Goal: Complete application form: Complete application form

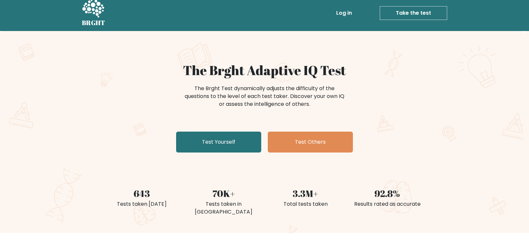
scroll to position [5, 0]
click at [425, 12] on link "Take the test" at bounding box center [413, 13] width 67 height 14
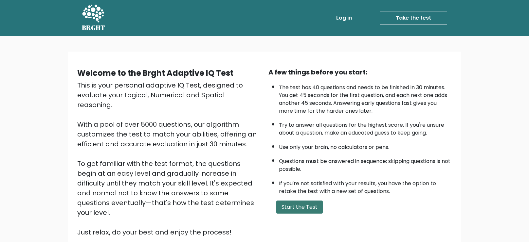
click at [294, 205] on button "Start the Test" at bounding box center [299, 207] width 46 height 13
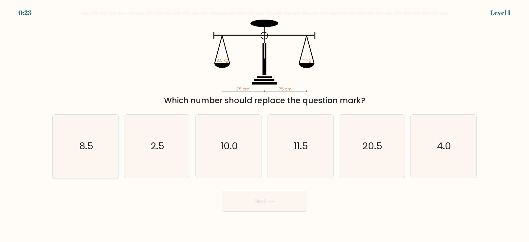
click at [86, 147] on text "8.5" at bounding box center [86, 146] width 14 height 13
click at [264, 125] on input "a. 8.5" at bounding box center [264, 122] width 0 height 3
radio input "true"
click at [256, 204] on button "Next" at bounding box center [264, 201] width 85 height 21
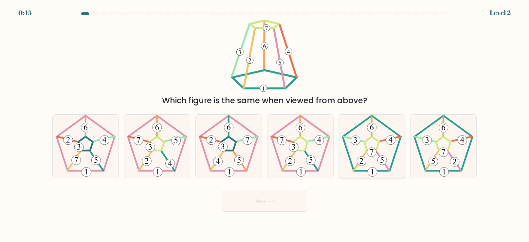
click at [373, 148] on icon at bounding box center [371, 146] width 63 height 63
click at [265, 125] on input "e." at bounding box center [264, 122] width 0 height 3
radio input "true"
click at [255, 205] on button "Next" at bounding box center [264, 201] width 85 height 21
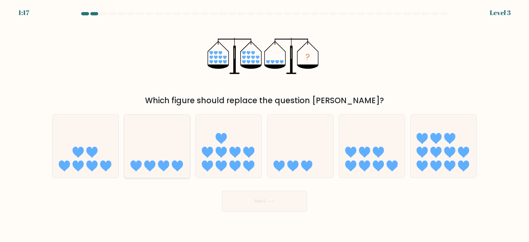
click at [164, 159] on icon at bounding box center [157, 146] width 66 height 54
click at [264, 125] on input "b." at bounding box center [264, 122] width 0 height 3
radio input "true"
click at [266, 199] on button "Next" at bounding box center [264, 201] width 85 height 21
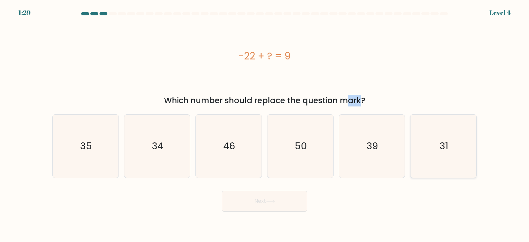
click at [445, 145] on text "31" at bounding box center [444, 146] width 9 height 13
click at [265, 125] on input "f. 31" at bounding box center [264, 122] width 0 height 3
radio input "true"
click at [264, 207] on button "Next" at bounding box center [264, 201] width 85 height 21
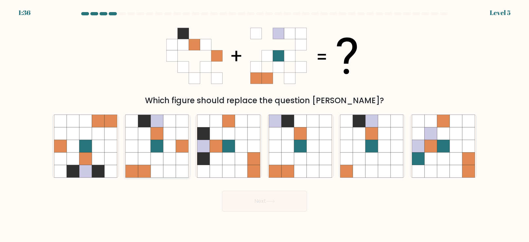
click at [164, 164] on icon at bounding box center [169, 159] width 12 height 12
click at [264, 125] on input "b." at bounding box center [264, 122] width 0 height 3
radio input "true"
click at [265, 204] on button "Next" at bounding box center [264, 201] width 85 height 21
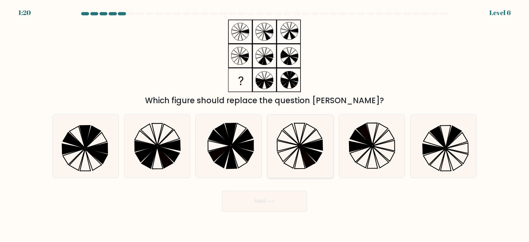
click at [296, 148] on icon at bounding box center [300, 146] width 63 height 63
click at [265, 125] on input "d." at bounding box center [264, 122] width 0 height 3
radio input "true"
click at [251, 200] on button "Next" at bounding box center [264, 201] width 85 height 21
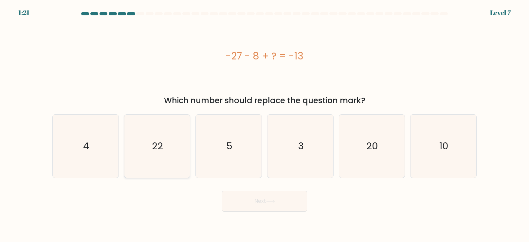
click at [138, 139] on icon "22" at bounding box center [156, 146] width 63 height 63
click at [264, 125] on input "b. 22" at bounding box center [264, 122] width 0 height 3
radio input "true"
click at [272, 203] on icon at bounding box center [270, 202] width 9 height 4
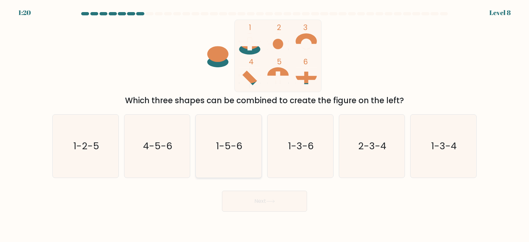
click at [236, 137] on icon "1-5-6" at bounding box center [228, 146] width 63 height 63
click at [264, 125] on input "c. 1-5-6" at bounding box center [264, 122] width 0 height 3
radio input "true"
click at [276, 207] on button "Next" at bounding box center [264, 201] width 85 height 21
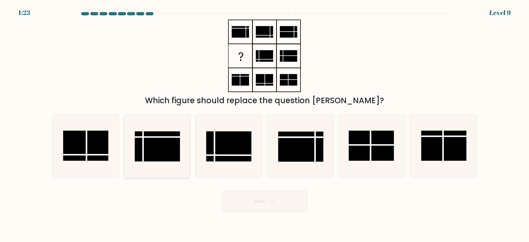
click at [152, 153] on rect at bounding box center [157, 147] width 45 height 30
click at [264, 125] on input "b." at bounding box center [264, 122] width 0 height 3
radio input "true"
click at [264, 208] on button "Next" at bounding box center [264, 201] width 85 height 21
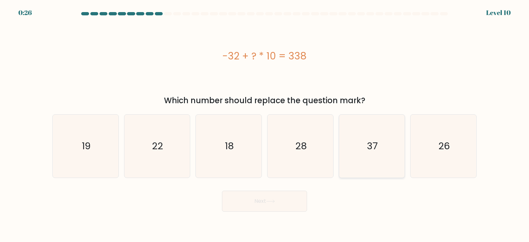
click at [381, 159] on icon "37" at bounding box center [371, 146] width 63 height 63
click at [265, 125] on input "e. 37" at bounding box center [264, 122] width 0 height 3
radio input "true"
click at [264, 199] on button "Next" at bounding box center [264, 201] width 85 height 21
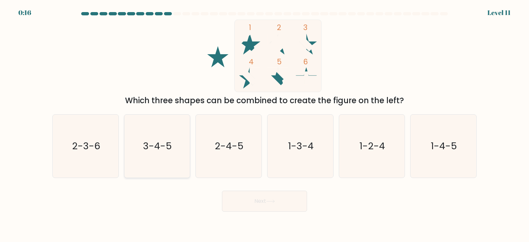
click at [168, 144] on text "3-4-5" at bounding box center [157, 146] width 29 height 13
click at [264, 125] on input "b. 3-4-5" at bounding box center [264, 122] width 0 height 3
radio input "true"
click at [265, 202] on button "Next" at bounding box center [264, 201] width 85 height 21
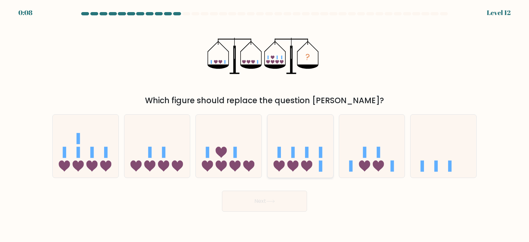
click at [301, 151] on icon at bounding box center [300, 146] width 66 height 54
click at [265, 125] on input "d." at bounding box center [264, 122] width 0 height 3
radio input "true"
click at [279, 204] on button "Next" at bounding box center [264, 201] width 85 height 21
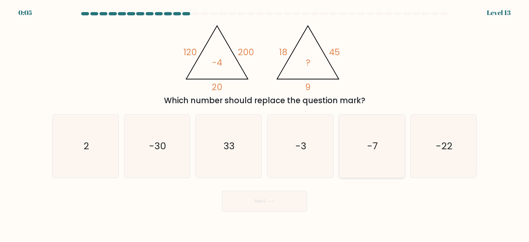
click at [367, 141] on text "-7" at bounding box center [372, 146] width 11 height 13
click at [265, 125] on input "e. -7" at bounding box center [264, 122] width 0 height 3
radio input "true"
click at [270, 201] on icon at bounding box center [270, 202] width 9 height 4
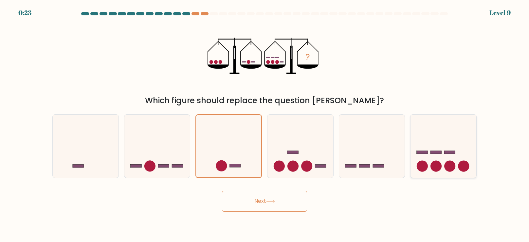
click at [431, 134] on icon at bounding box center [443, 146] width 66 height 54
click at [265, 125] on input "f." at bounding box center [264, 122] width 0 height 3
radio input "true"
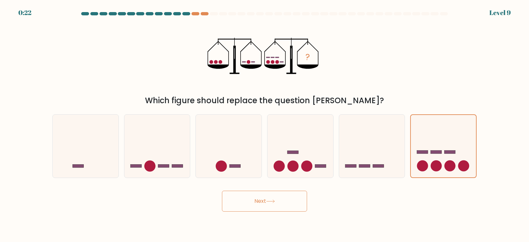
click at [257, 204] on button "Next" at bounding box center [264, 201] width 85 height 21
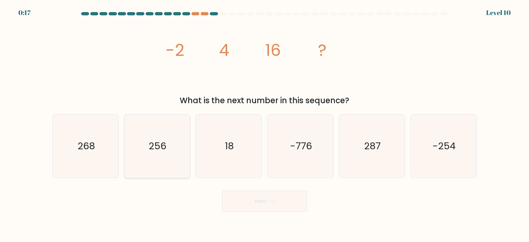
click at [145, 154] on icon "256" at bounding box center [156, 146] width 63 height 63
click at [264, 125] on input "b. 256" at bounding box center [264, 122] width 0 height 3
radio input "true"
click at [251, 201] on button "Next" at bounding box center [264, 201] width 85 height 21
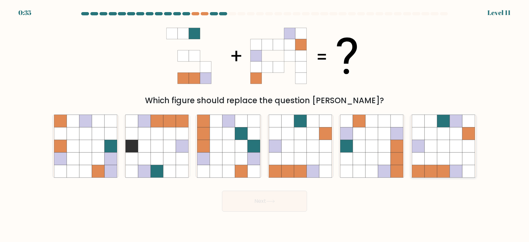
click at [444, 148] on icon at bounding box center [443, 146] width 12 height 12
click at [265, 125] on input "f." at bounding box center [264, 122] width 0 height 3
radio input "true"
click at [271, 196] on button "Next" at bounding box center [264, 201] width 85 height 21
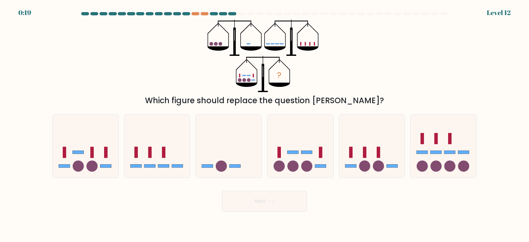
click at [271, 196] on button "Next" at bounding box center [264, 201] width 85 height 21
click at [83, 143] on icon at bounding box center [86, 146] width 66 height 54
click at [264, 125] on input "a." at bounding box center [264, 122] width 0 height 3
radio input "true"
click at [255, 202] on button "Next" at bounding box center [264, 201] width 85 height 21
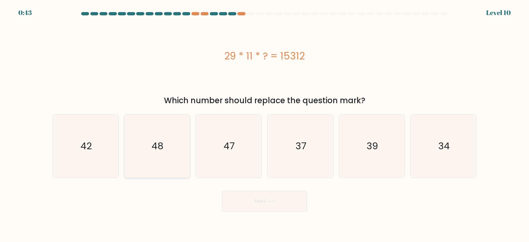
click at [168, 150] on icon "48" at bounding box center [156, 146] width 63 height 63
click at [264, 125] on input "b. 48" at bounding box center [264, 122] width 0 height 3
radio input "true"
click at [257, 201] on button "Next" at bounding box center [264, 201] width 85 height 21
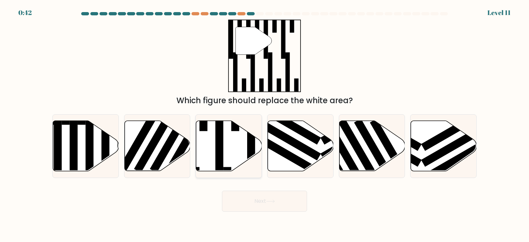
click at [218, 146] on rect at bounding box center [219, 143] width 8 height 71
click at [264, 125] on input "c." at bounding box center [264, 122] width 0 height 3
radio input "true"
click at [267, 200] on button "Next" at bounding box center [264, 201] width 85 height 21
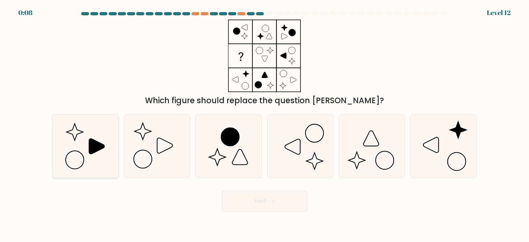
click at [91, 153] on icon at bounding box center [96, 146] width 15 height 15
click at [264, 125] on input "a." at bounding box center [264, 122] width 0 height 3
radio input "true"
click at [254, 208] on button "Next" at bounding box center [264, 201] width 85 height 21
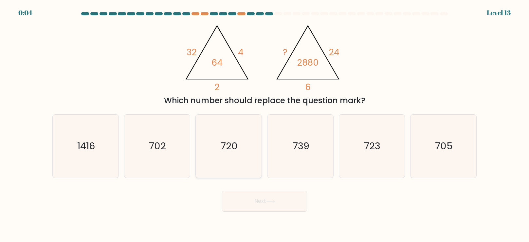
click at [219, 149] on icon "720" at bounding box center [228, 146] width 63 height 63
click at [264, 125] on input "c. 720" at bounding box center [264, 122] width 0 height 3
radio input "true"
click at [261, 205] on button "Next" at bounding box center [264, 201] width 85 height 21
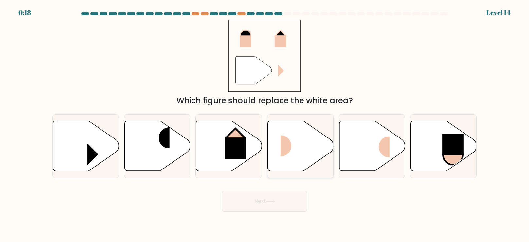
click at [302, 162] on icon at bounding box center [301, 146] width 66 height 50
click at [265, 125] on input "d." at bounding box center [264, 122] width 0 height 3
radio input "true"
click at [443, 150] on rect at bounding box center [452, 145] width 21 height 22
click at [265, 125] on input "f." at bounding box center [264, 122] width 0 height 3
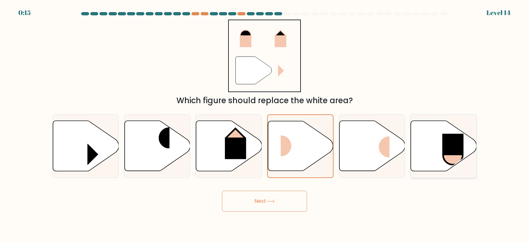
radio input "true"
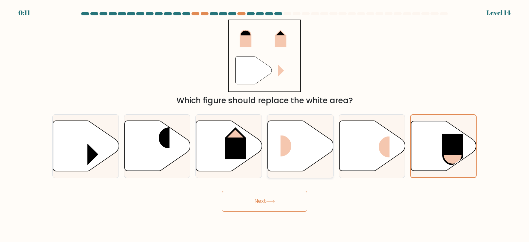
click at [301, 143] on rect at bounding box center [291, 146] width 22 height 21
click at [265, 125] on input "d." at bounding box center [264, 122] width 0 height 3
radio input "true"
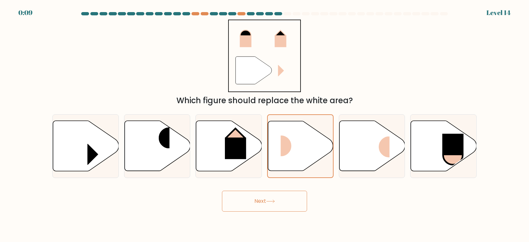
click at [266, 202] on button "Next" at bounding box center [264, 201] width 85 height 21
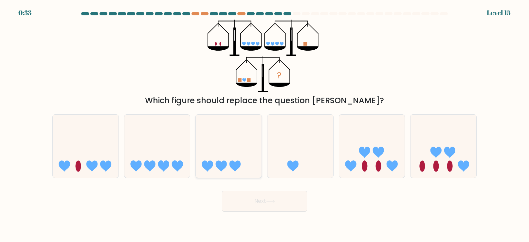
click at [216, 161] on icon at bounding box center [229, 146] width 66 height 54
click at [264, 125] on input "c." at bounding box center [264, 122] width 0 height 3
radio input "true"
click at [258, 201] on button "Next" at bounding box center [264, 201] width 85 height 21
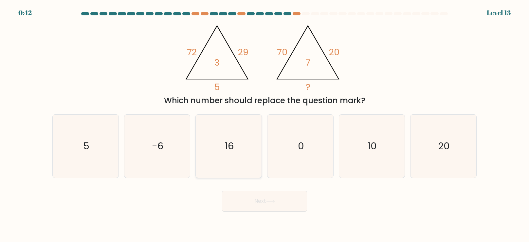
click at [223, 145] on icon "16" at bounding box center [228, 146] width 63 height 63
click at [264, 125] on input "c. 16" at bounding box center [264, 122] width 0 height 3
radio input "true"
click at [259, 201] on button "Next" at bounding box center [264, 201] width 85 height 21
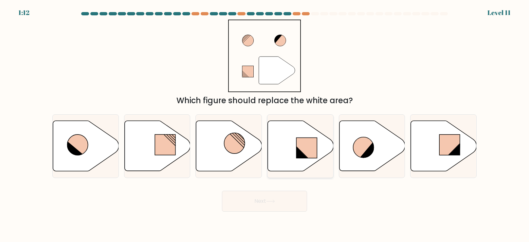
click at [281, 155] on icon at bounding box center [301, 146] width 66 height 50
click at [265, 125] on input "d." at bounding box center [264, 122] width 0 height 3
radio input "true"
click at [260, 199] on button "Next" at bounding box center [264, 201] width 85 height 21
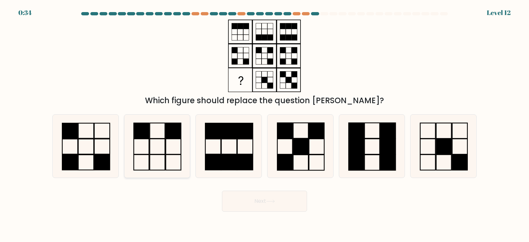
click at [163, 151] on icon at bounding box center [156, 146] width 63 height 63
click at [264, 125] on input "b." at bounding box center [264, 122] width 0 height 3
radio input "true"
click at [266, 200] on button "Next" at bounding box center [264, 201] width 85 height 21
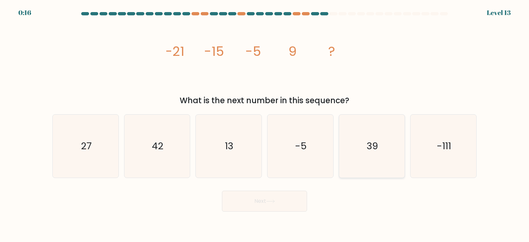
click at [368, 164] on icon "39" at bounding box center [371, 146] width 63 height 63
click at [265, 125] on input "e. 39" at bounding box center [264, 122] width 0 height 3
radio input "true"
click at [268, 207] on button "Next" at bounding box center [264, 201] width 85 height 21
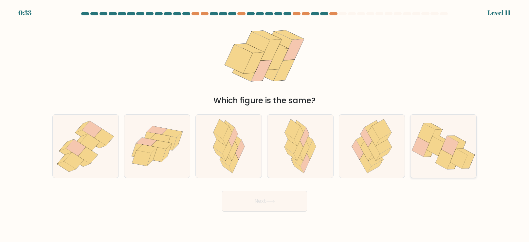
click at [419, 161] on icon at bounding box center [443, 146] width 66 height 55
click at [265, 125] on input "f." at bounding box center [264, 122] width 0 height 3
radio input "true"
click at [273, 206] on button "Next" at bounding box center [264, 201] width 85 height 21
click at [265, 204] on button "Next" at bounding box center [264, 201] width 85 height 21
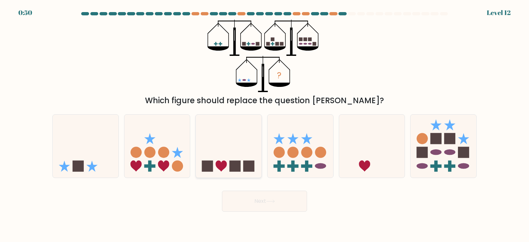
click at [227, 142] on icon at bounding box center [229, 146] width 66 height 54
click at [264, 125] on input "c." at bounding box center [264, 122] width 0 height 3
radio input "true"
click at [420, 143] on circle at bounding box center [422, 138] width 11 height 11
click at [265, 125] on input "f." at bounding box center [264, 122] width 0 height 3
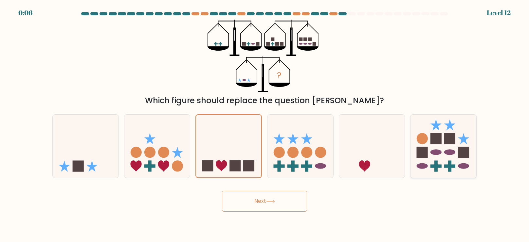
radio input "true"
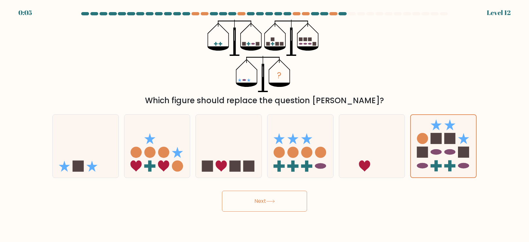
click at [281, 200] on button "Next" at bounding box center [264, 201] width 85 height 21
click at [254, 199] on button "Next" at bounding box center [264, 201] width 85 height 21
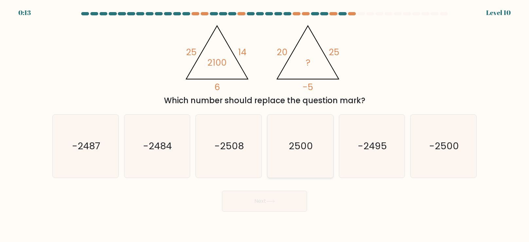
click at [305, 148] on text "2500" at bounding box center [301, 146] width 24 height 13
click at [265, 125] on input "d. 2500" at bounding box center [264, 122] width 0 height 3
radio input "true"
click at [269, 207] on button "Next" at bounding box center [264, 201] width 85 height 21
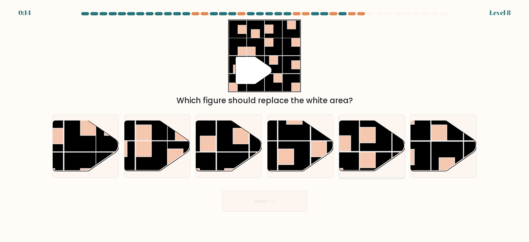
click at [368, 139] on rect at bounding box center [368, 136] width 16 height 16
click at [265, 125] on input "e." at bounding box center [264, 122] width 0 height 3
radio input "true"
click at [258, 204] on button "Next" at bounding box center [264, 201] width 85 height 21
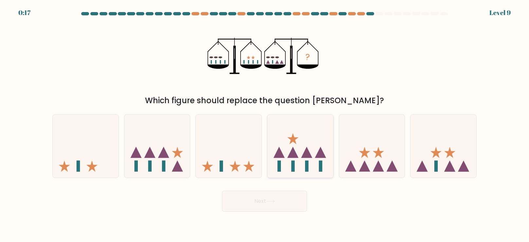
click at [318, 142] on icon at bounding box center [300, 146] width 66 height 54
click at [265, 125] on input "d." at bounding box center [264, 122] width 0 height 3
radio input "true"
click at [455, 151] on icon at bounding box center [443, 146] width 66 height 54
click at [265, 125] on input "f." at bounding box center [264, 122] width 0 height 3
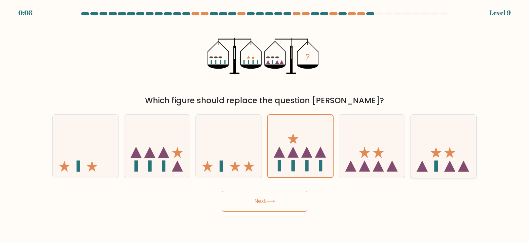
radio input "true"
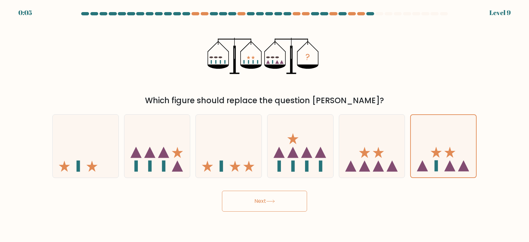
click at [273, 205] on button "Next" at bounding box center [264, 201] width 85 height 21
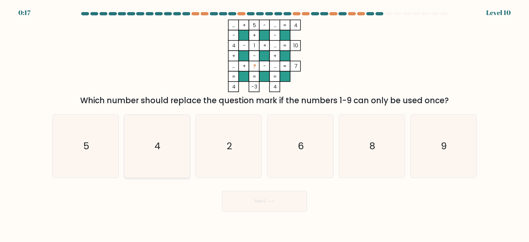
click at [134, 144] on icon "4" at bounding box center [156, 146] width 63 height 63
click at [264, 125] on input "b. 4" at bounding box center [264, 122] width 0 height 3
radio input "true"
click at [378, 134] on icon "8" at bounding box center [371, 146] width 63 height 63
click at [265, 125] on input "e. 8" at bounding box center [264, 122] width 0 height 3
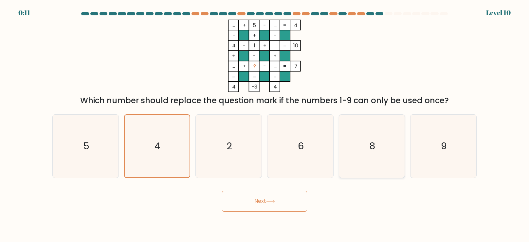
radio input "true"
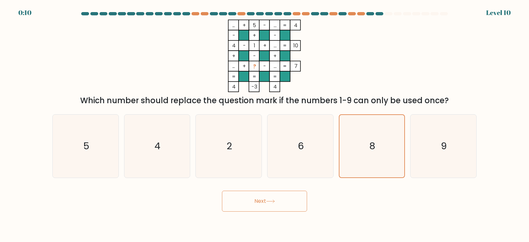
click at [257, 203] on button "Next" at bounding box center [264, 201] width 85 height 21
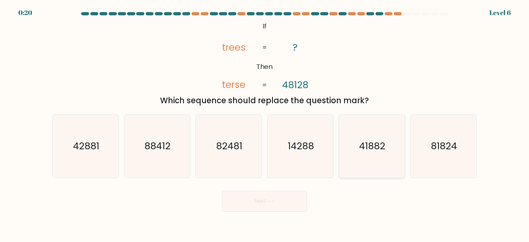
click at [364, 147] on text "41882" at bounding box center [372, 146] width 26 height 13
click at [265, 125] on input "e. 41882" at bounding box center [264, 122] width 0 height 3
radio input "true"
click at [258, 204] on button "Next" at bounding box center [264, 201] width 85 height 21
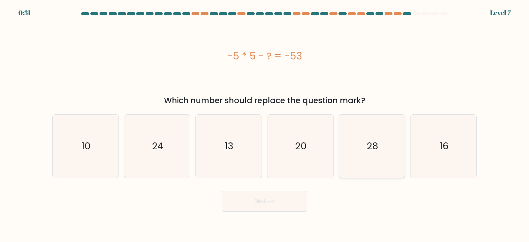
click at [372, 144] on text "28" at bounding box center [371, 146] width 11 height 13
click at [265, 125] on input "e. 28" at bounding box center [264, 122] width 0 height 3
radio input "true"
click at [255, 204] on button "Next" at bounding box center [264, 201] width 85 height 21
click at [259, 202] on button "Next" at bounding box center [264, 201] width 85 height 21
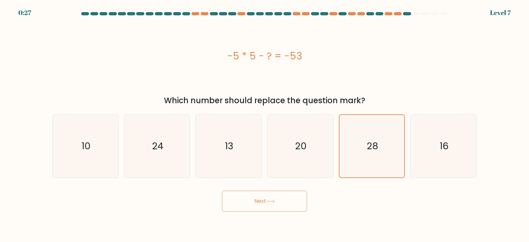
click at [259, 202] on button "Next" at bounding box center [264, 201] width 85 height 21
click at [263, 200] on button "Next" at bounding box center [264, 201] width 85 height 21
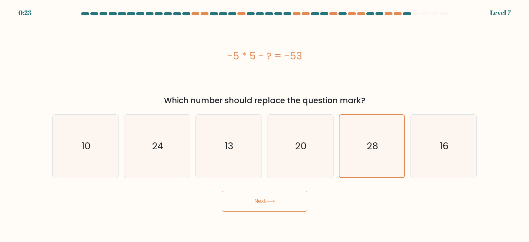
click at [266, 202] on button "Next" at bounding box center [264, 201] width 85 height 21
click at [329, 153] on icon "20" at bounding box center [300, 146] width 63 height 63
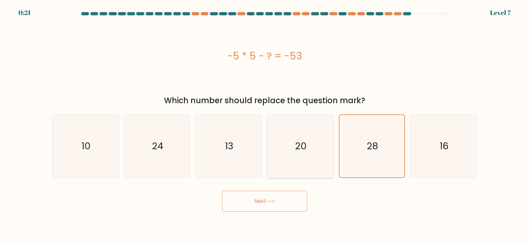
click at [265, 125] on input "d. 20" at bounding box center [264, 122] width 0 height 3
radio input "true"
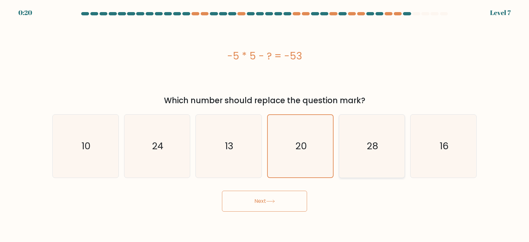
click at [361, 146] on icon "28" at bounding box center [371, 146] width 63 height 63
click at [265, 125] on input "e. 28" at bounding box center [264, 122] width 0 height 3
radio input "true"
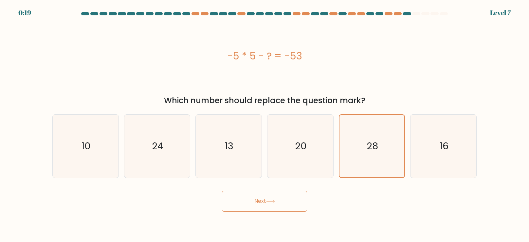
click at [266, 200] on button "Next" at bounding box center [264, 201] width 85 height 21
click at [271, 201] on icon at bounding box center [270, 202] width 9 height 4
click at [256, 204] on button "Next" at bounding box center [264, 201] width 85 height 21
click at [257, 200] on button "Next" at bounding box center [264, 201] width 85 height 21
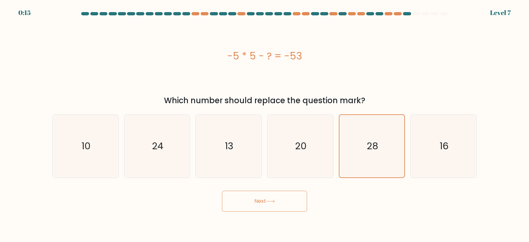
click at [222, 191] on button "Next" at bounding box center [264, 201] width 85 height 21
click at [257, 200] on button "Next" at bounding box center [264, 201] width 85 height 21
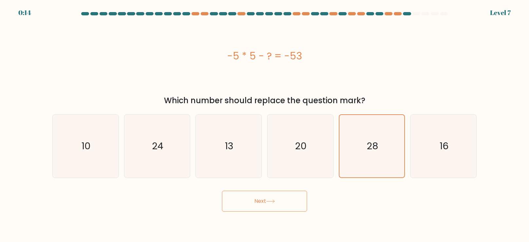
click at [257, 200] on button "Next" at bounding box center [264, 201] width 85 height 21
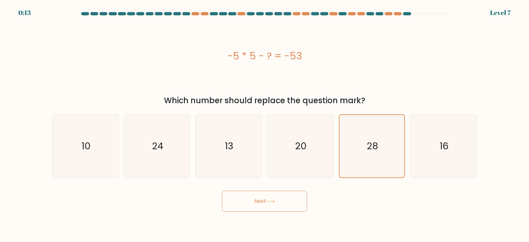
click at [257, 200] on button "Next" at bounding box center [264, 201] width 85 height 21
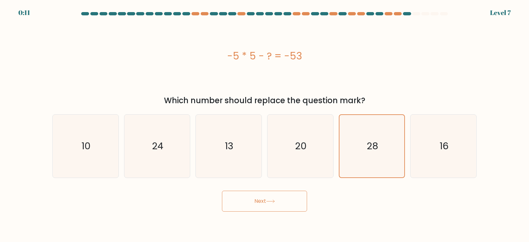
click at [266, 198] on button "Next" at bounding box center [264, 201] width 85 height 21
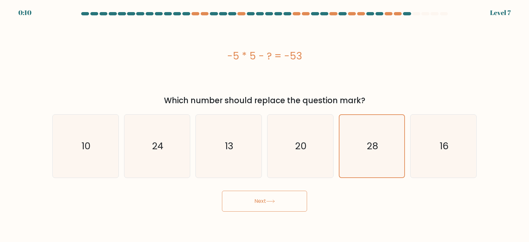
click at [266, 198] on button "Next" at bounding box center [264, 201] width 85 height 21
click at [271, 163] on icon "20" at bounding box center [300, 146] width 63 height 63
click at [265, 125] on input "d. 20" at bounding box center [264, 122] width 0 height 3
radio input "true"
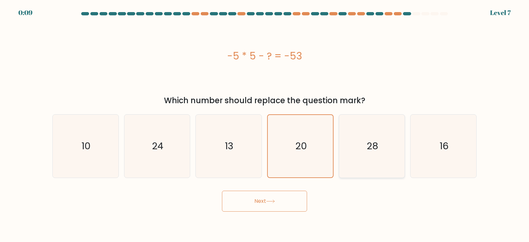
click at [356, 147] on icon "28" at bounding box center [371, 146] width 63 height 63
click at [265, 125] on input "e. 28" at bounding box center [264, 122] width 0 height 3
radio input "true"
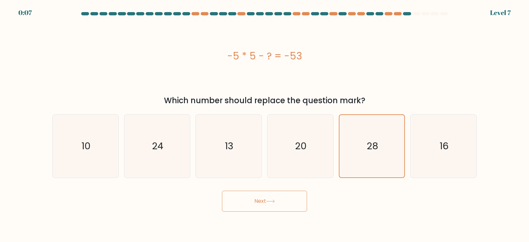
click at [269, 201] on icon at bounding box center [270, 202] width 9 height 4
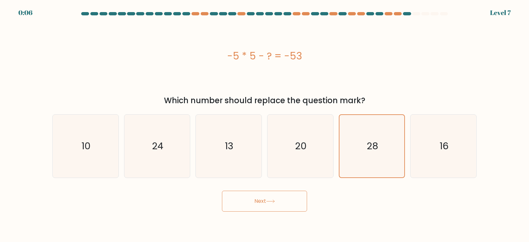
click at [269, 201] on icon at bounding box center [270, 202] width 9 height 4
click at [259, 200] on button "Next" at bounding box center [264, 201] width 85 height 21
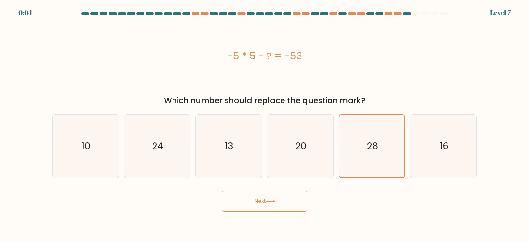
click at [259, 200] on button "Next" at bounding box center [264, 201] width 85 height 21
click at [332, 68] on div "-5 * 5 - ? = -53" at bounding box center [264, 56] width 424 height 73
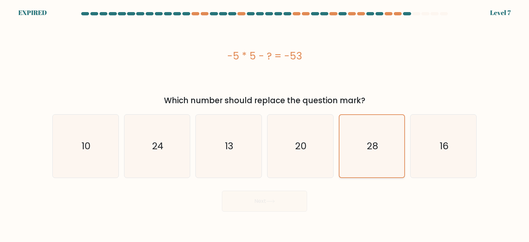
click at [372, 146] on text "28" at bounding box center [371, 146] width 11 height 13
click at [265, 125] on input "e. 28" at bounding box center [264, 122] width 0 height 3
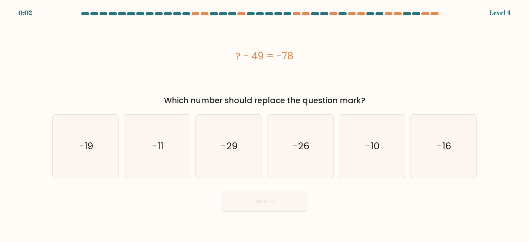
click at [244, 182] on form "a." at bounding box center [264, 112] width 529 height 200
click at [244, 153] on icon "-29" at bounding box center [228, 146] width 63 height 63
click at [264, 125] on input "c. -29" at bounding box center [264, 122] width 0 height 3
radio input "true"
click at [261, 199] on button "Next" at bounding box center [264, 201] width 85 height 21
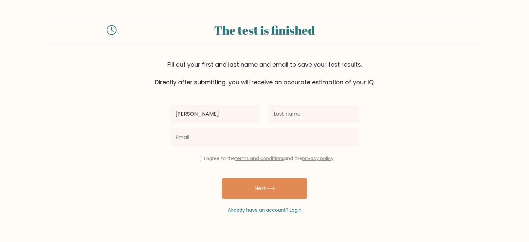
type input "[PERSON_NAME]"
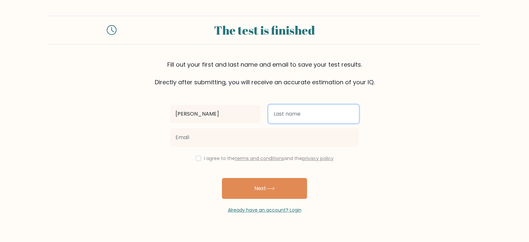
click at [287, 112] on input "text" at bounding box center [313, 114] width 90 height 18
type input "Eloh"
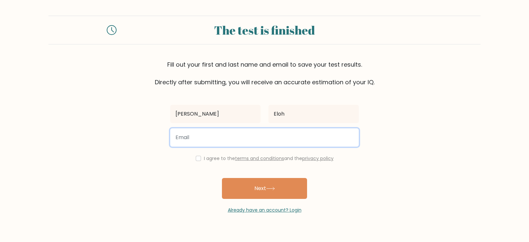
click at [221, 140] on input "email" at bounding box center [264, 138] width 188 height 18
type input "[EMAIL_ADDRESS][DOMAIN_NAME]"
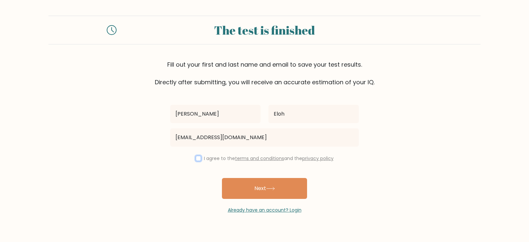
click at [197, 157] on input "checkbox" at bounding box center [198, 158] width 5 height 5
checkbox input "true"
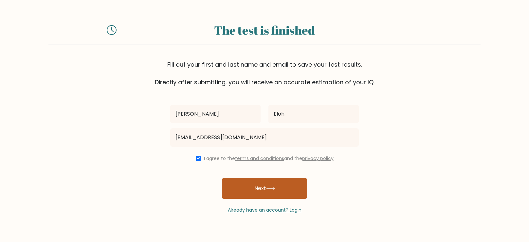
click at [253, 192] on button "Next" at bounding box center [264, 188] width 85 height 21
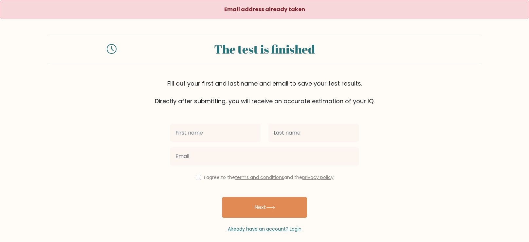
click at [223, 129] on input "text" at bounding box center [215, 133] width 90 height 18
type input "[PERSON_NAME]"
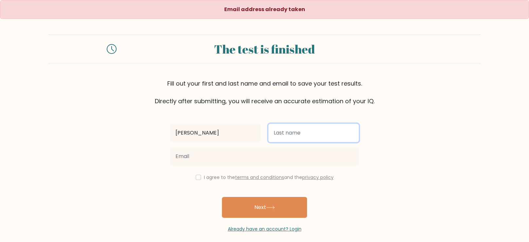
click at [301, 129] on input "text" at bounding box center [313, 133] width 90 height 18
type input "Eloh"
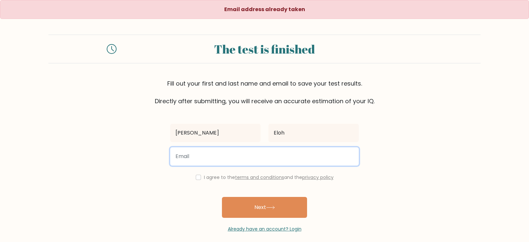
click at [233, 155] on input "email" at bounding box center [264, 157] width 188 height 18
click at [207, 157] on input "victoreloh29@gmail.com" at bounding box center [264, 157] width 188 height 18
type input "victoreloh45@gmail.com"
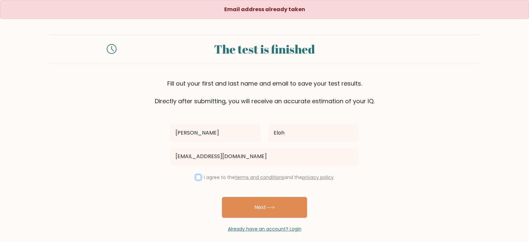
click at [198, 178] on input "checkbox" at bounding box center [198, 177] width 5 height 5
checkbox input "true"
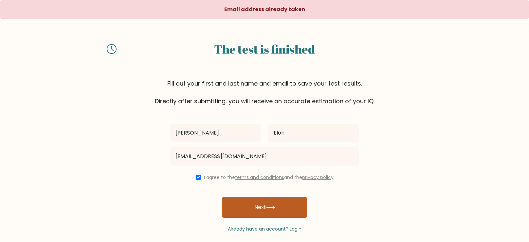
click at [252, 205] on button "Next" at bounding box center [264, 207] width 85 height 21
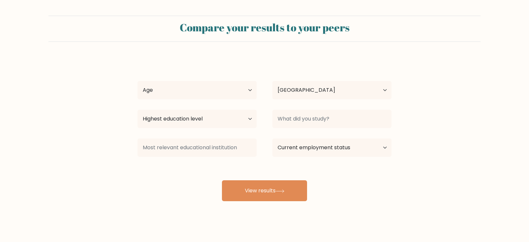
select select "NG"
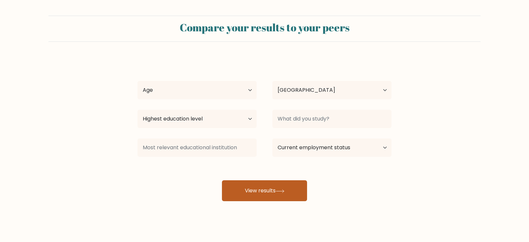
click at [276, 193] on button "View results" at bounding box center [264, 191] width 85 height 21
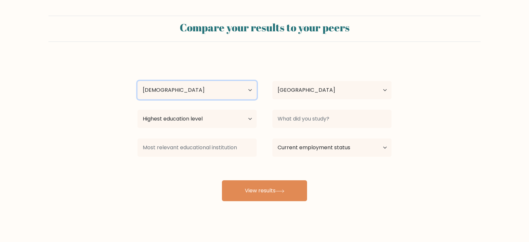
click at [252, 90] on select "Age Under [DEMOGRAPHIC_DATA] [DEMOGRAPHIC_DATA] [DEMOGRAPHIC_DATA] [DEMOGRAPHIC…" at bounding box center [196, 90] width 119 height 18
select select "18_24"
click at [137, 81] on select "Age Under [DEMOGRAPHIC_DATA] [DEMOGRAPHIC_DATA] [DEMOGRAPHIC_DATA] [DEMOGRAPHIC…" at bounding box center [196, 90] width 119 height 18
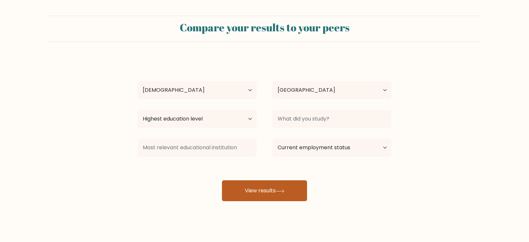
click at [271, 194] on button "View results" at bounding box center [264, 191] width 85 height 21
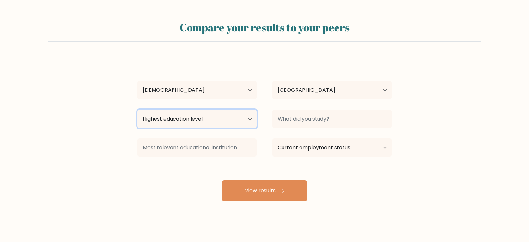
click at [250, 119] on select "Highest education level No schooling Primary Lower Secondary Upper Secondary Oc…" at bounding box center [196, 119] width 119 height 18
select select "bachelors_degree"
click at [137, 110] on select "Highest education level No schooling Primary Lower Secondary Upper Secondary Oc…" at bounding box center [196, 119] width 119 height 18
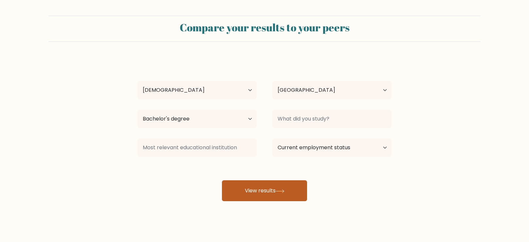
click at [277, 194] on button "View results" at bounding box center [264, 191] width 85 height 21
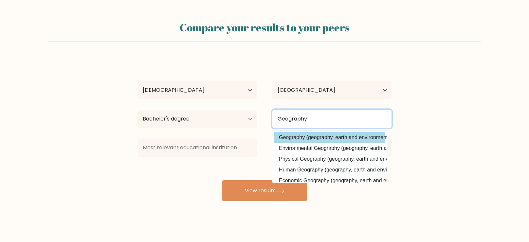
type input "Geography"
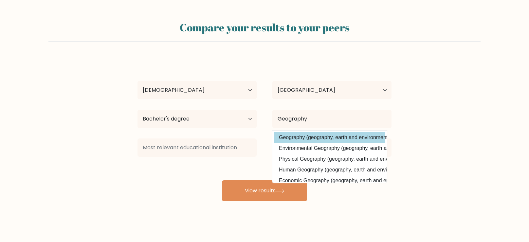
click at [349, 141] on option "Geography (geography, earth and environmental studies)" at bounding box center [329, 138] width 111 height 10
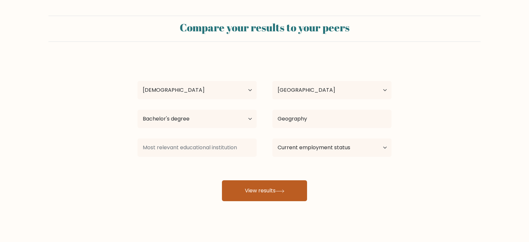
click at [268, 186] on button "View results" at bounding box center [264, 191] width 85 height 21
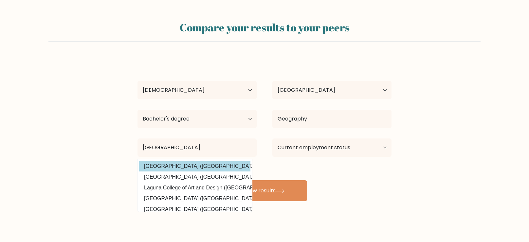
click at [164, 167] on option "University of Lagos (Nigeria)" at bounding box center [194, 166] width 111 height 10
type input "[GEOGRAPHIC_DATA]"
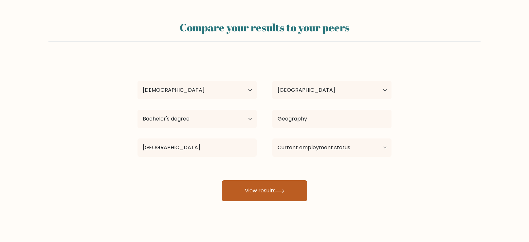
click at [267, 193] on button "View results" at bounding box center [264, 191] width 85 height 21
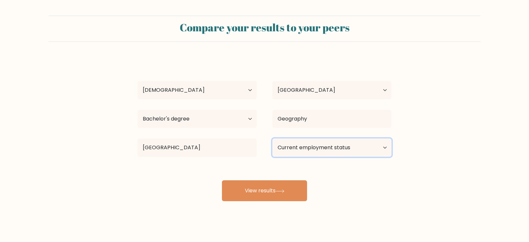
click at [386, 147] on select "Current employment status Employed Student Retired Other / prefer not to answer" at bounding box center [331, 148] width 119 height 18
select select "other"
click at [272, 139] on select "Current employment status Employed Student Retired Other / prefer not to answer" at bounding box center [331, 148] width 119 height 18
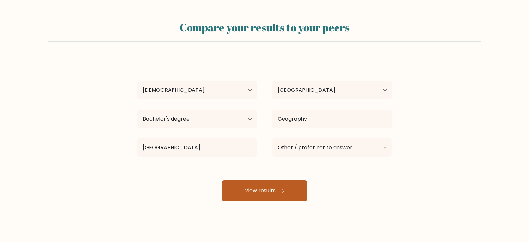
click at [276, 190] on button "View results" at bounding box center [264, 191] width 85 height 21
